Goal: Information Seeking & Learning: Understand process/instructions

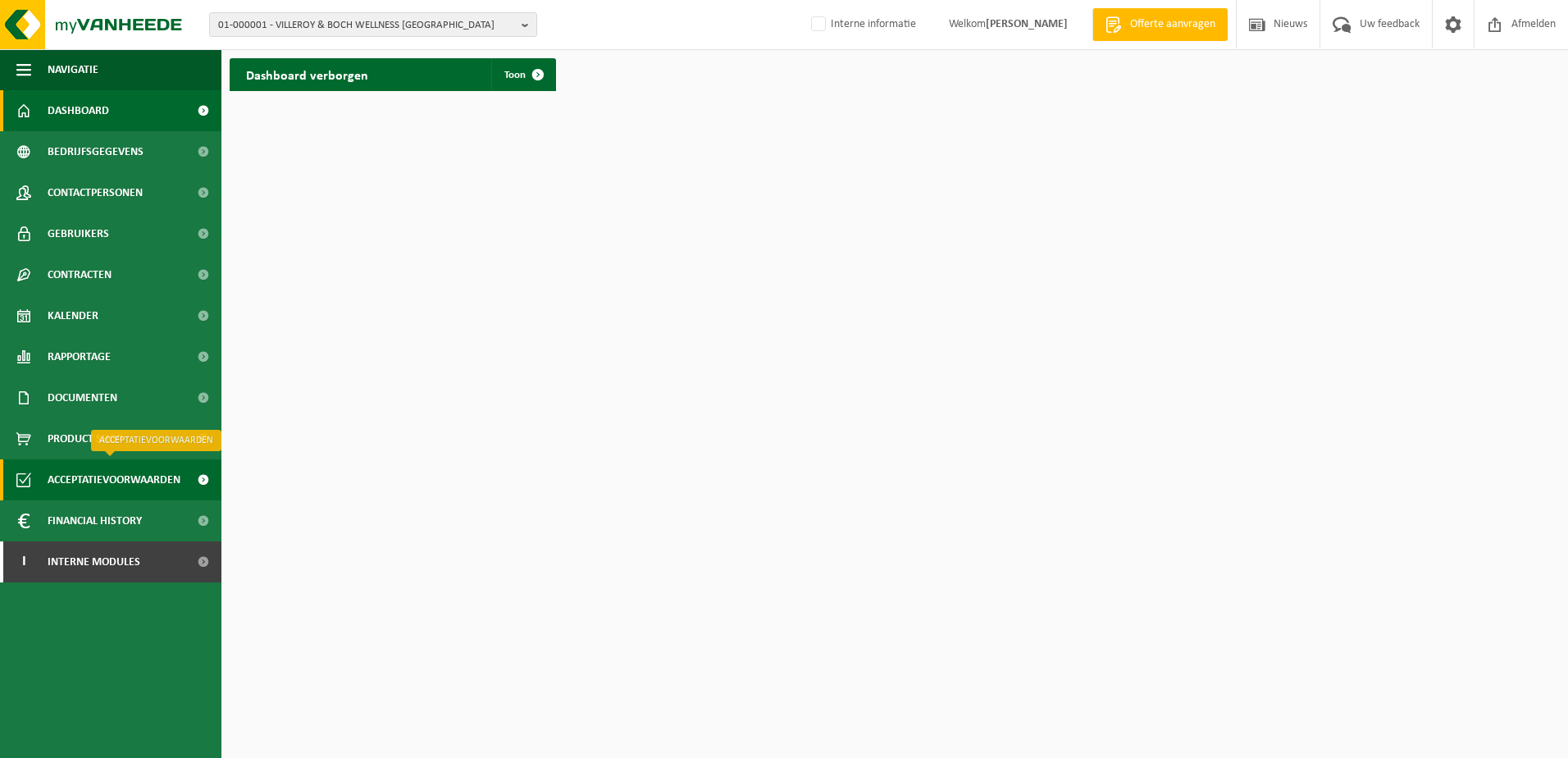
click at [108, 480] on span "Acceptatievoorwaarden" at bounding box center [114, 480] width 133 height 41
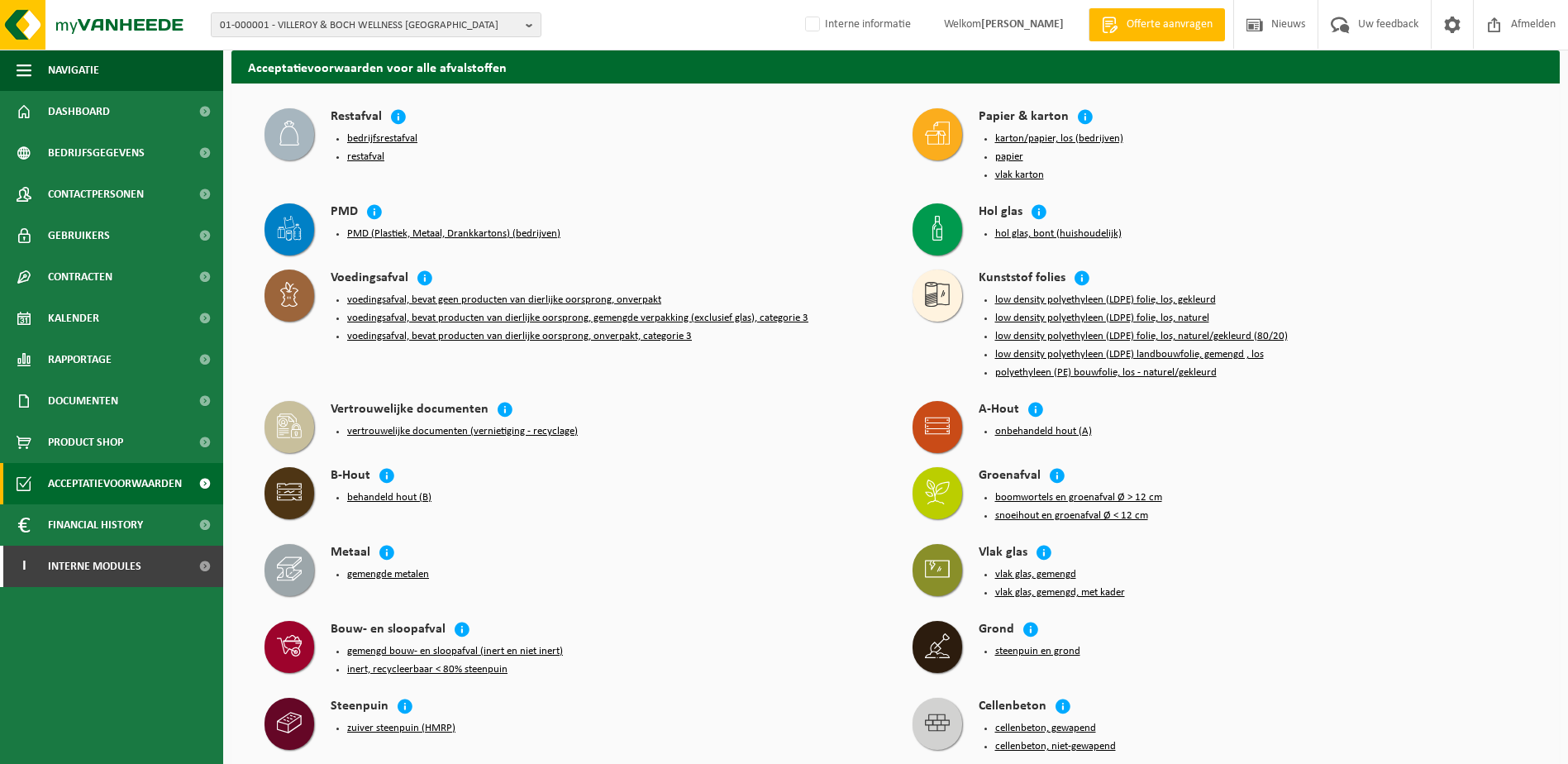
scroll to position [1488, 0]
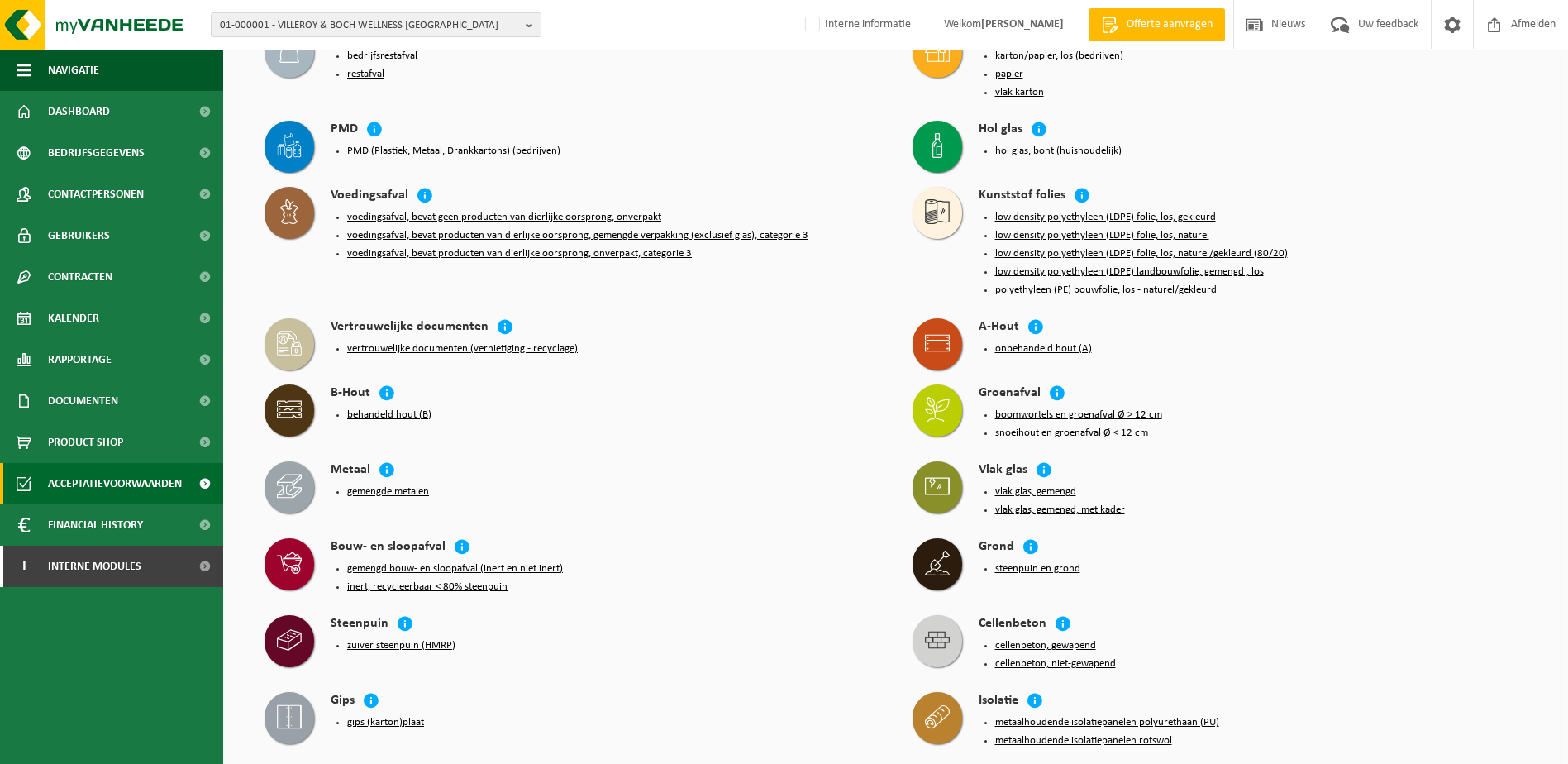
click at [1005, 562] on button "steenpuin en grond" at bounding box center [1037, 569] width 85 height 13
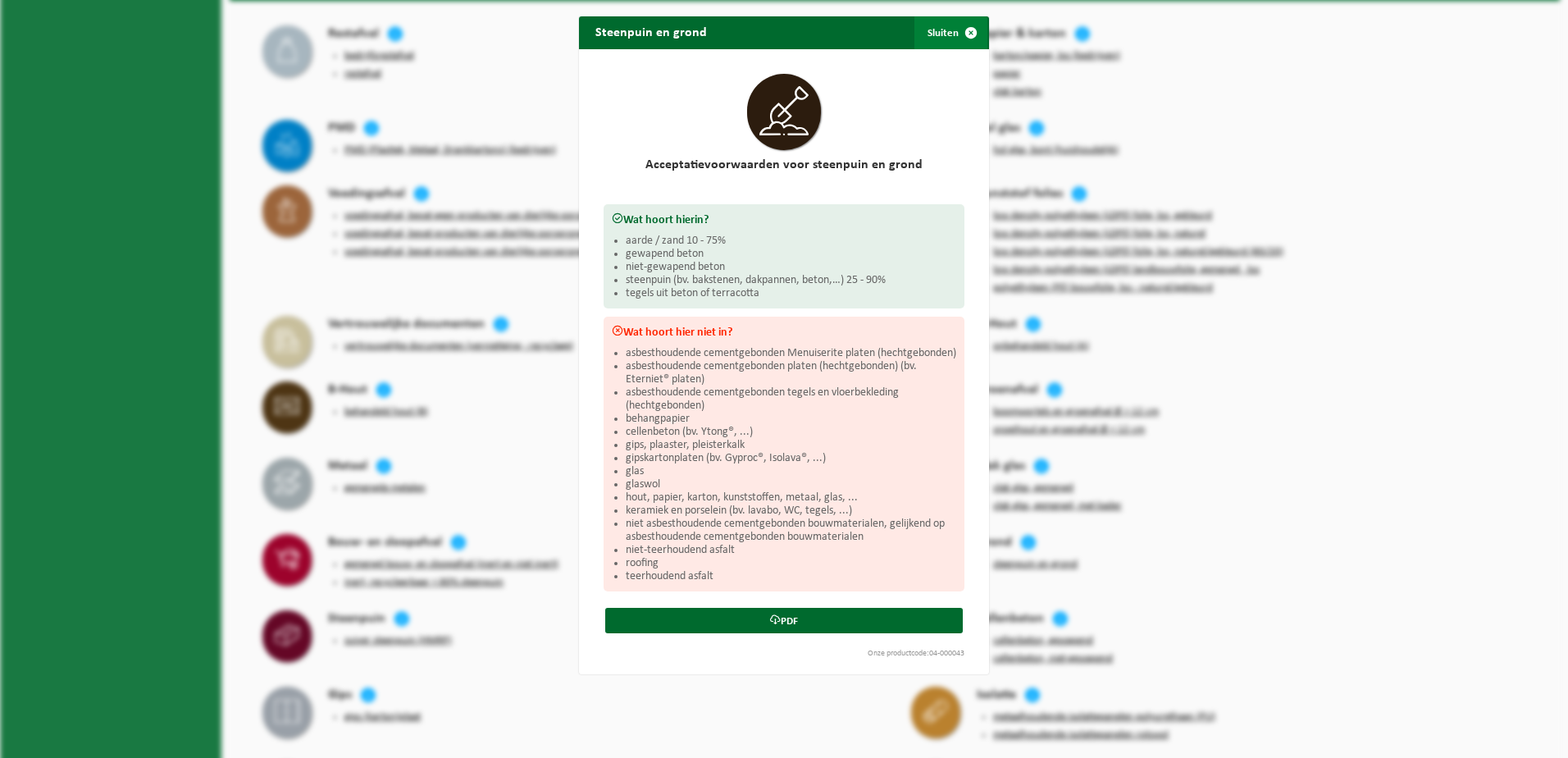
click at [958, 33] on span "button" at bounding box center [971, 33] width 33 height 33
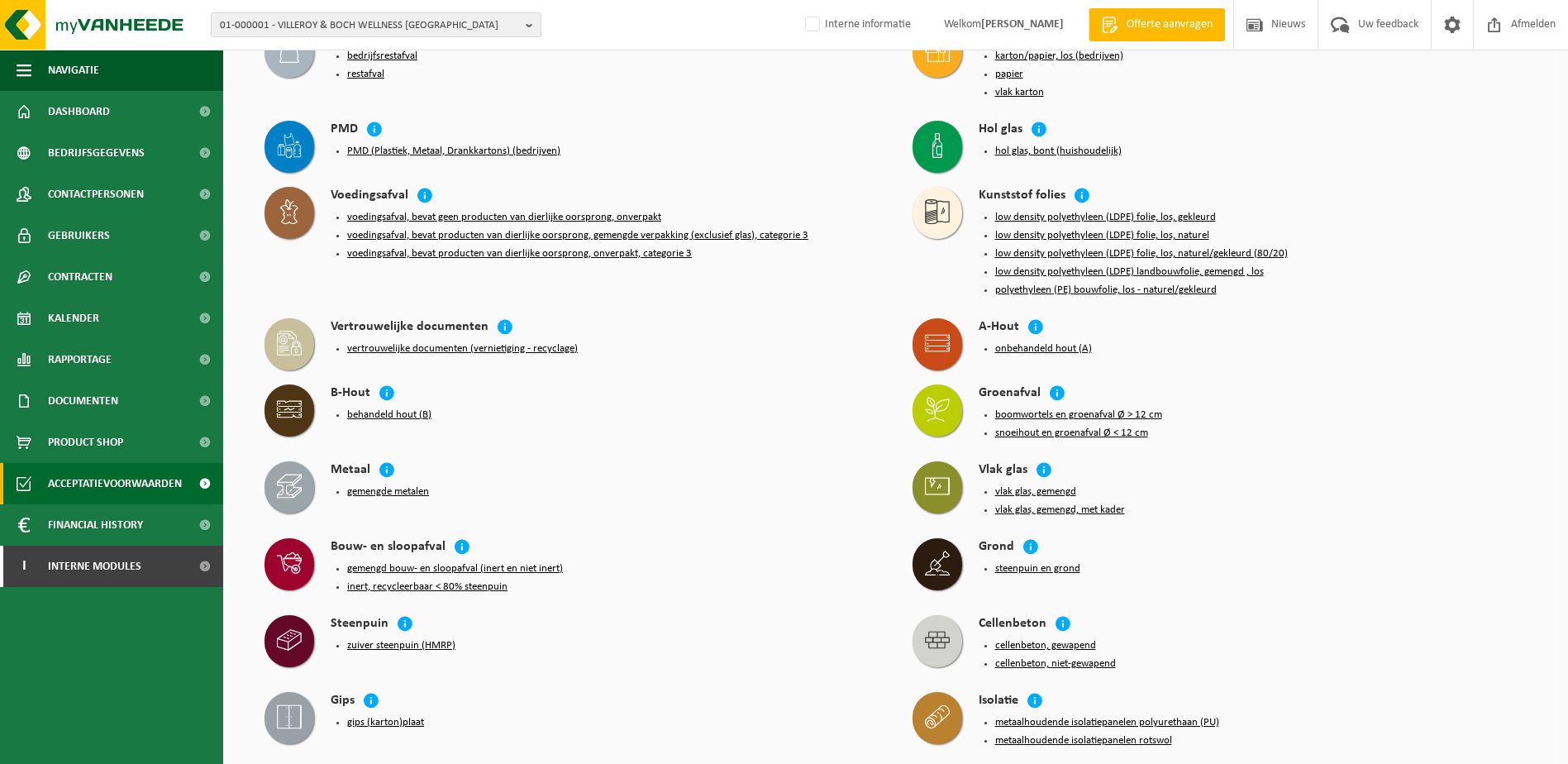
click at [1008, 562] on button "steenpuin en grond" at bounding box center [1037, 569] width 85 height 13
